Goal: Find specific page/section: Find specific page/section

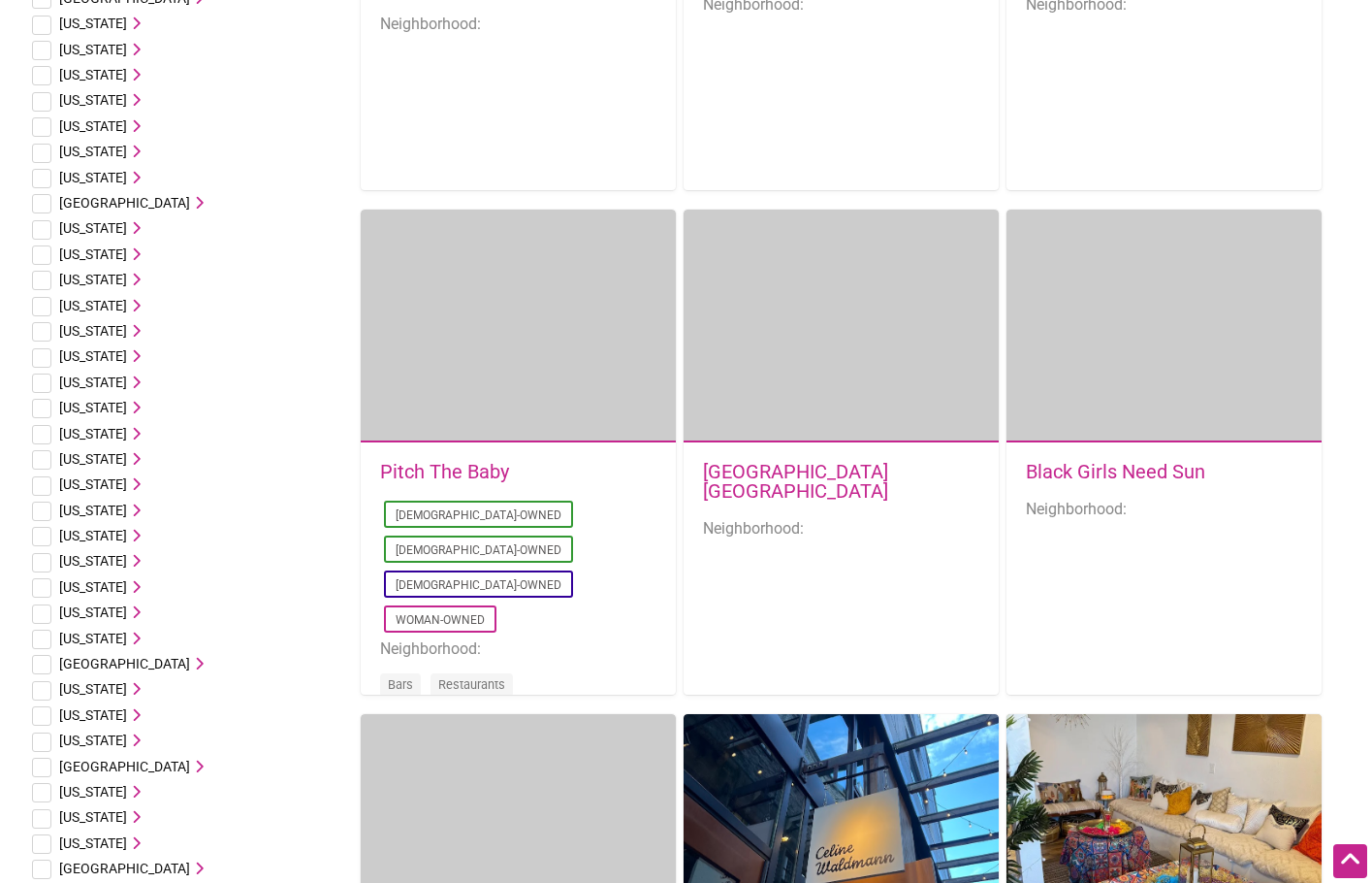
scroll to position [873, 0]
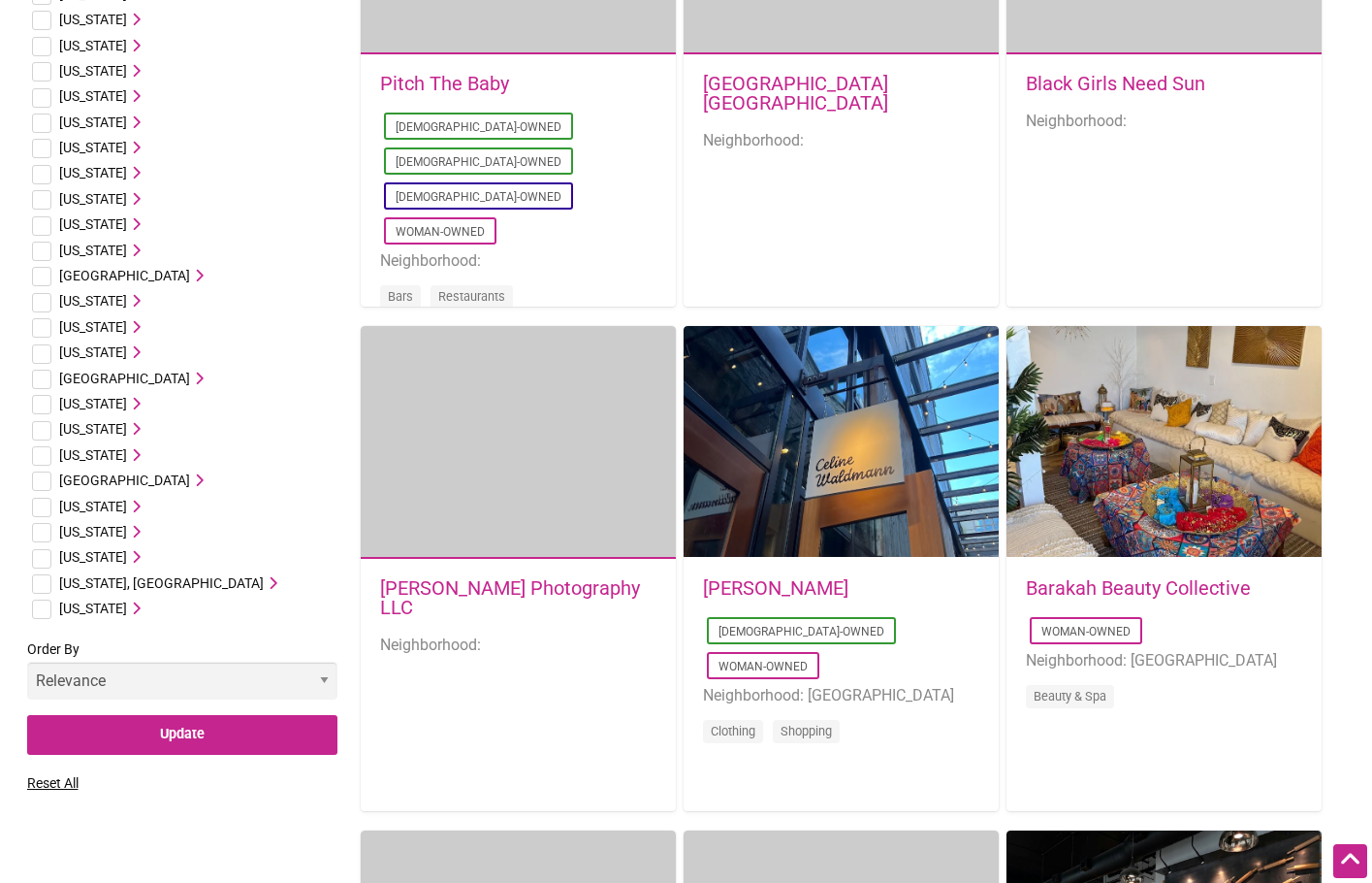
click at [103, 556] on span "[US_STATE]" at bounding box center [93, 557] width 68 height 16
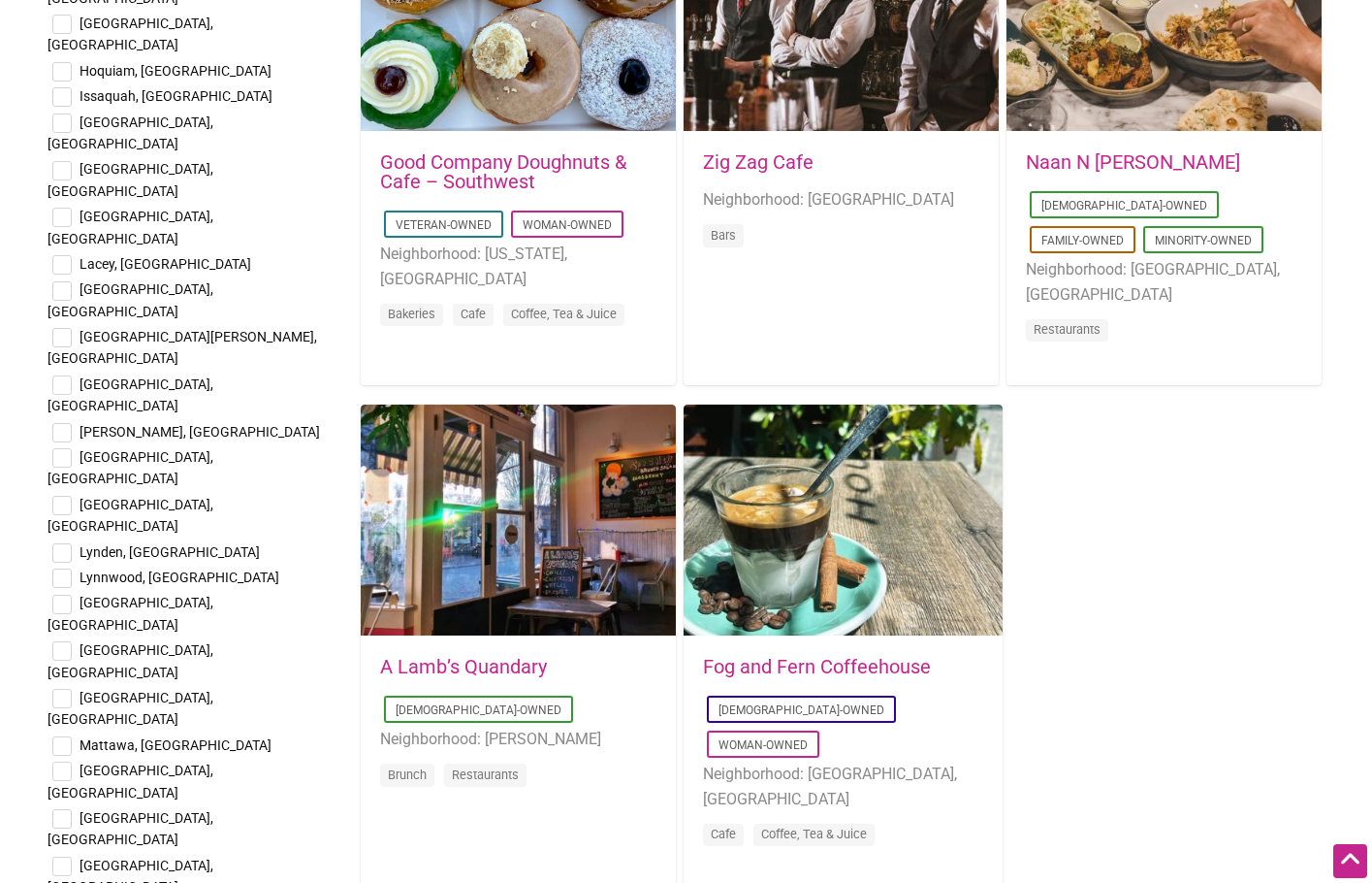
scroll to position [3104, 0]
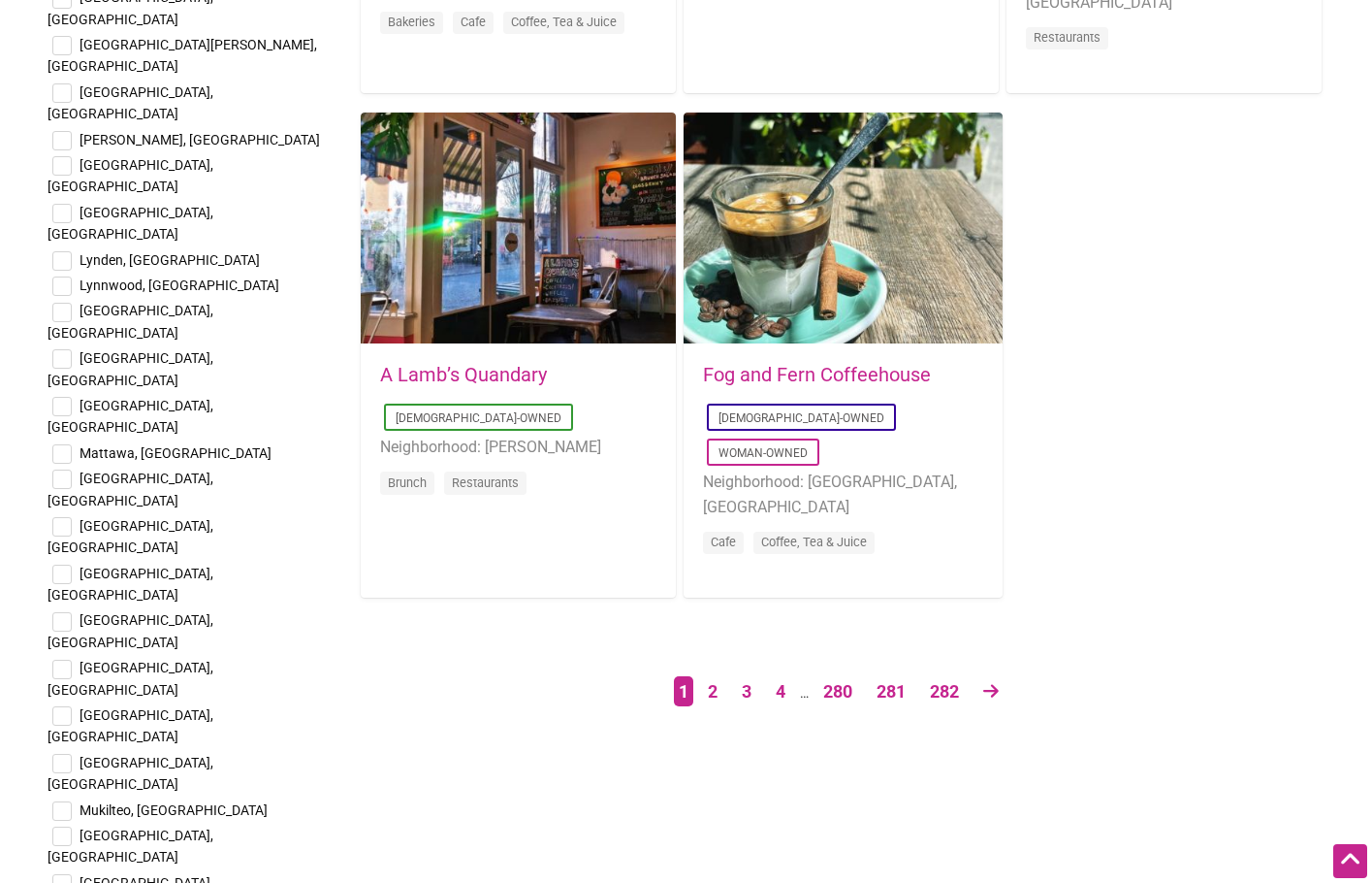
checkbox input "true"
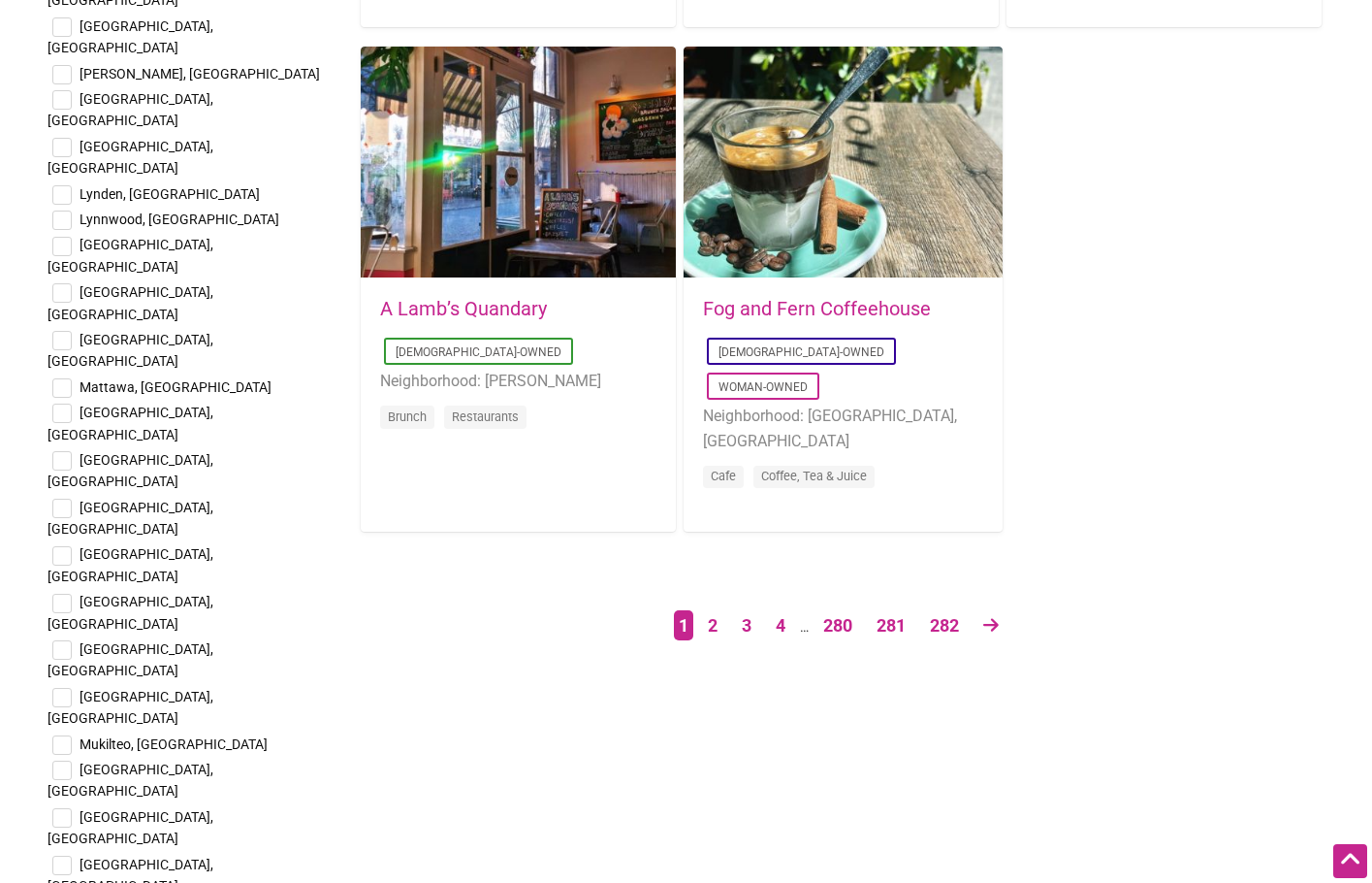
scroll to position [3202, 0]
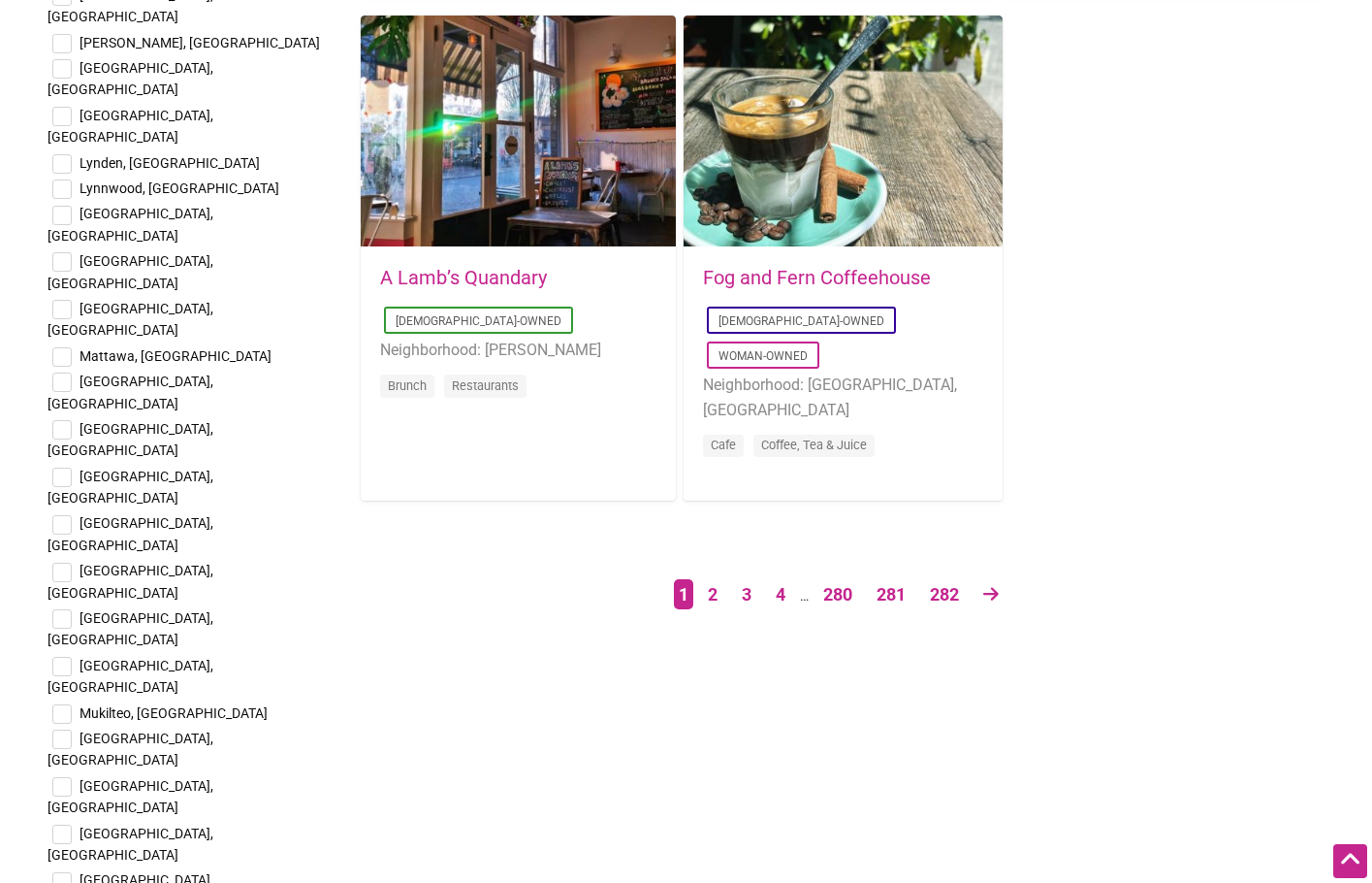
checkbox input "true"
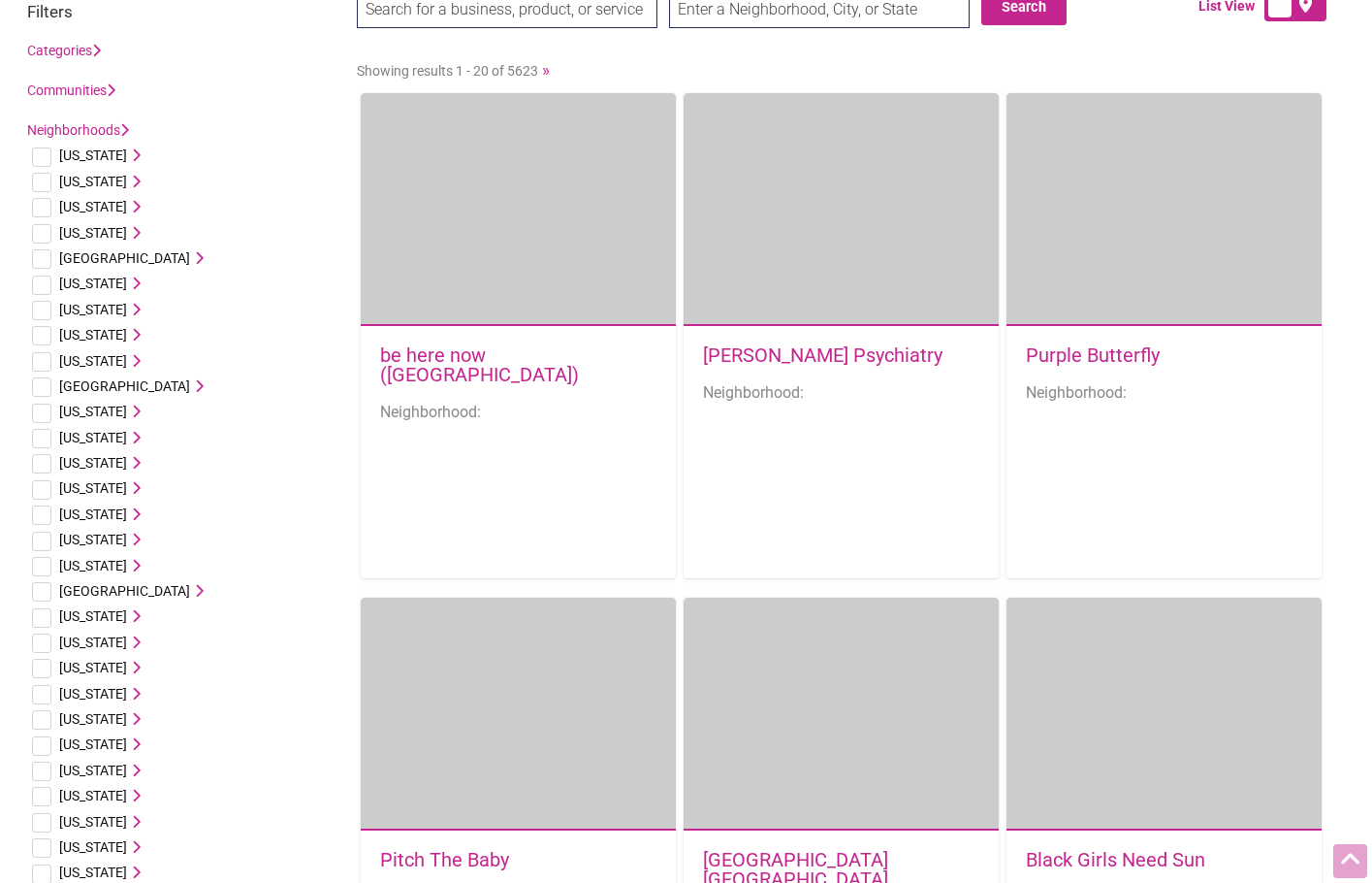
scroll to position [0, 0]
